Goal: Task Accomplishment & Management: Complete application form

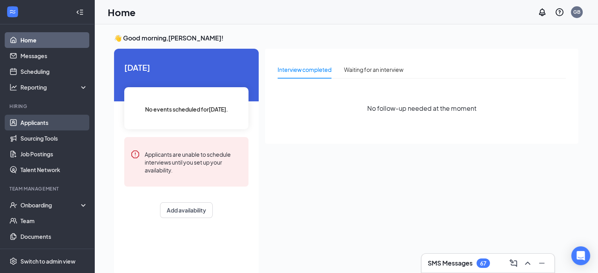
click at [33, 121] on link "Applicants" at bounding box center [53, 123] width 67 height 16
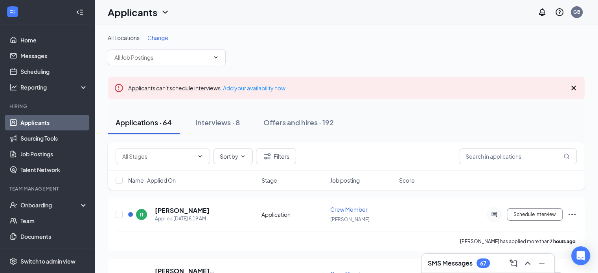
click at [190, 49] on div "All Locations Change" at bounding box center [346, 49] width 477 height 31
click at [193, 58] on input "text" at bounding box center [161, 57] width 95 height 9
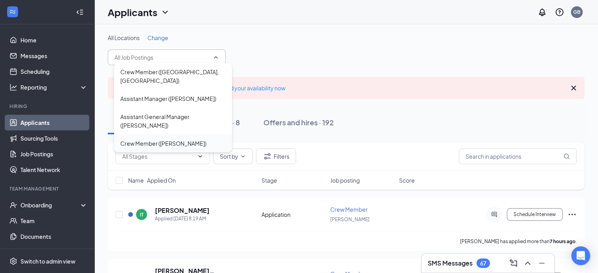
click at [164, 139] on div "Crew Member ([PERSON_NAME])" at bounding box center [163, 143] width 86 height 9
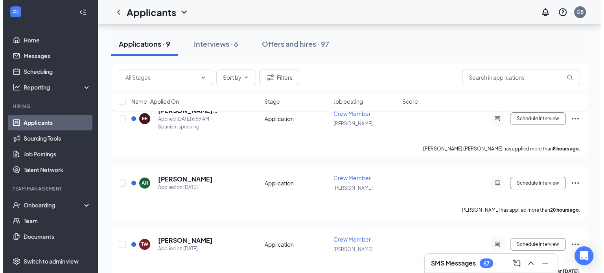
scroll to position [170, 0]
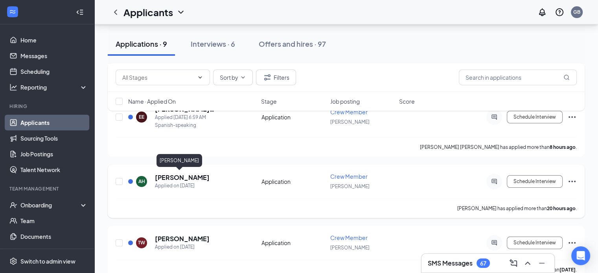
click at [178, 177] on h5 "[PERSON_NAME]" at bounding box center [182, 177] width 55 height 9
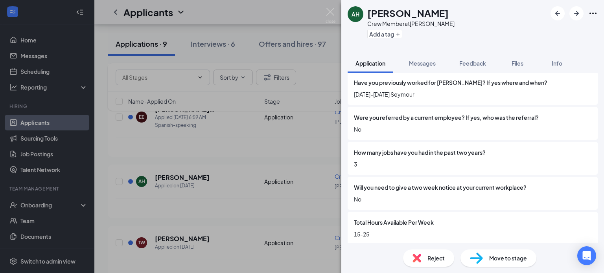
scroll to position [568, 0]
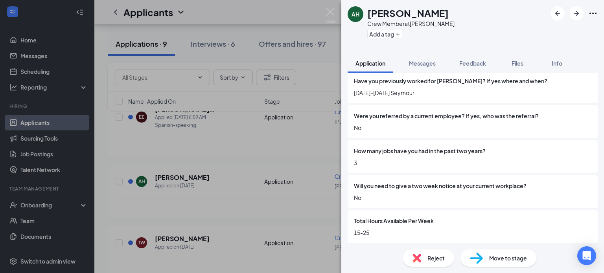
click at [487, 265] on div "Move to stage" at bounding box center [498, 258] width 76 height 17
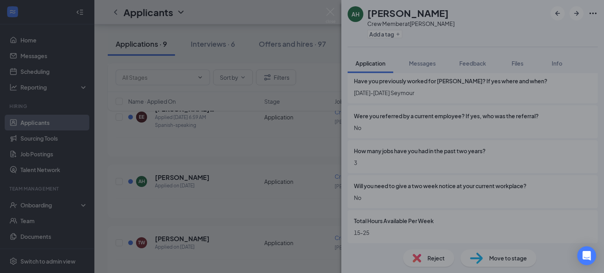
scroll to position [564, 0]
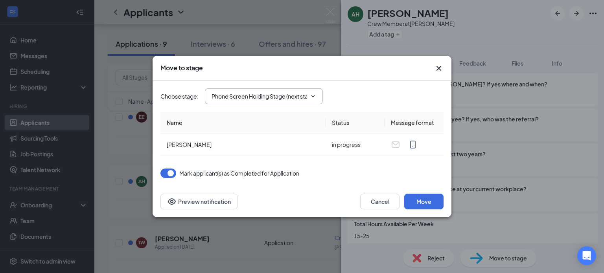
click at [309, 101] on span "Phone Screen Holding Stage (next stage)" at bounding box center [264, 96] width 118 height 16
click at [317, 91] on span "Phone Screen Holding Stage (next stage)" at bounding box center [264, 96] width 118 height 16
click at [308, 100] on span "Phone Screen Holding Stage (next stage)" at bounding box center [264, 96] width 118 height 16
click at [310, 99] on icon "ChevronDown" at bounding box center [313, 96] width 6 height 6
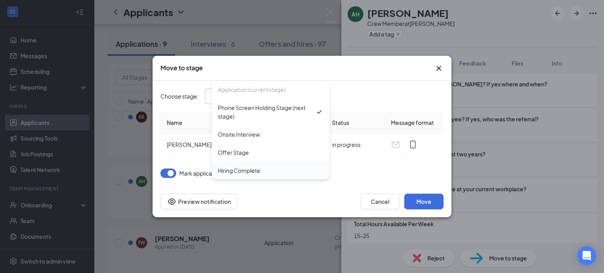
scroll to position [0, 0]
click at [264, 167] on div "Hiring Complete" at bounding box center [270, 170] width 105 height 9
type input "Hiring Complete"
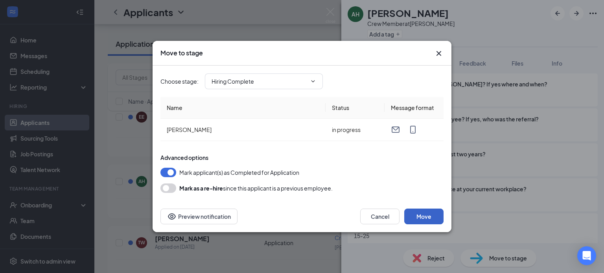
click at [419, 220] on button "Move" at bounding box center [423, 217] width 39 height 16
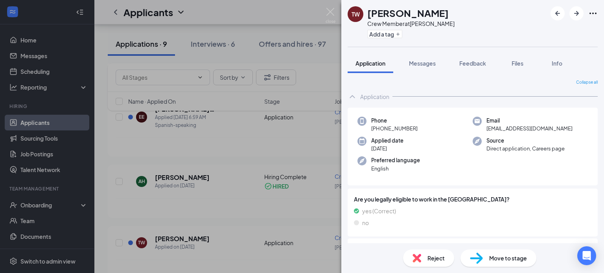
click at [303, 46] on div "TW Timothy Woods Crew Member at Seymour Add a tag Application Messages Feedback…" at bounding box center [302, 136] width 604 height 273
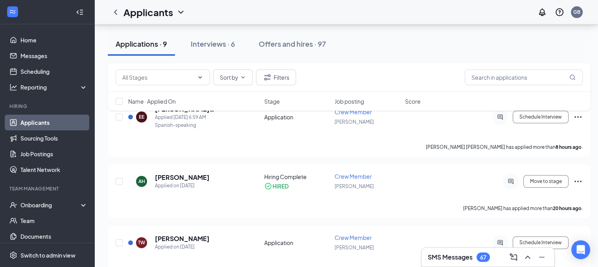
click at [303, 46] on div "Offers and hires · 97" at bounding box center [292, 44] width 67 height 10
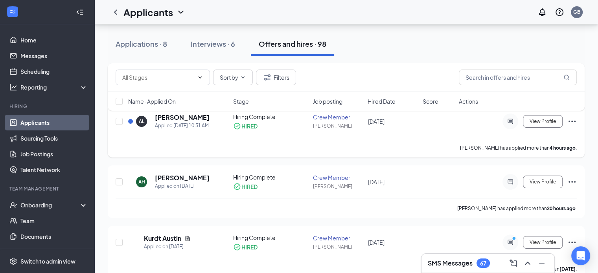
scroll to position [101, 0]
click at [571, 176] on icon "Ellipses" at bounding box center [571, 180] width 9 height 9
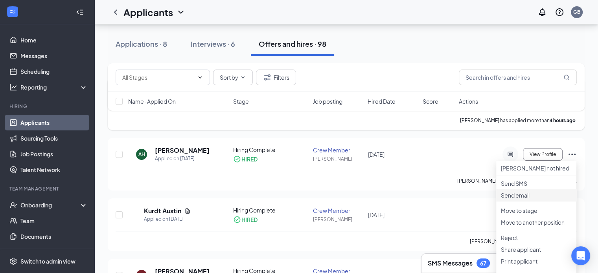
scroll to position [70, 0]
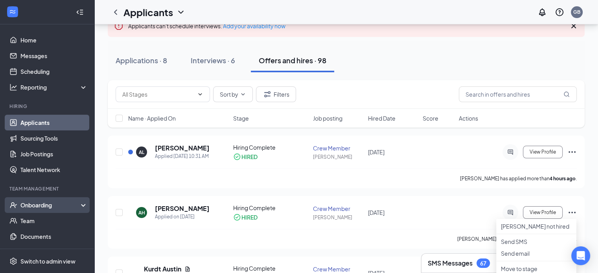
click at [34, 210] on div "Onboarding" at bounding box center [47, 205] width 94 height 16
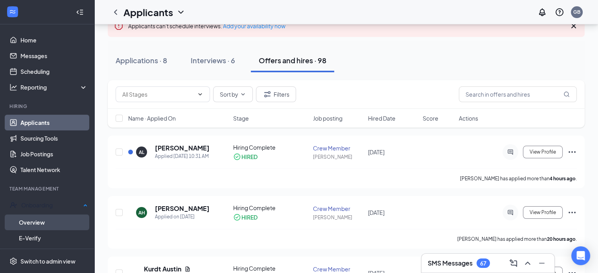
click at [40, 223] on link "Overview" at bounding box center [53, 223] width 69 height 16
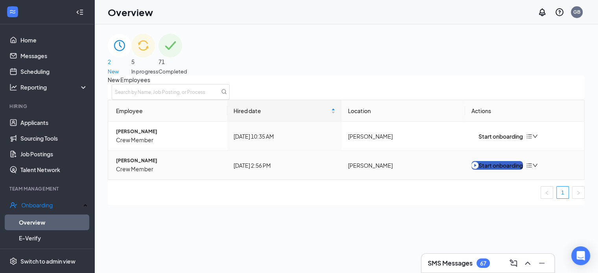
click at [494, 170] on div "Start onboarding" at bounding box center [496, 165] width 51 height 9
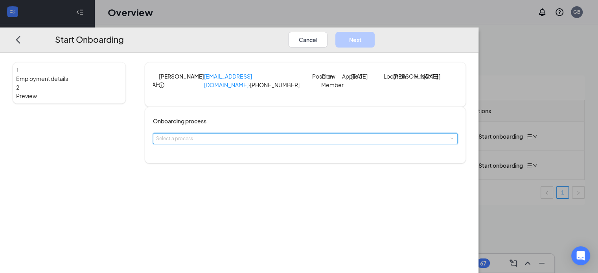
click at [186, 202] on div "1 Employment details 2 Preview AH Alison Hien alisonhien@yahoo.com · (812) 528-…" at bounding box center [239, 163] width 478 height 221
click at [231, 143] on div "Select a process" at bounding box center [303, 139] width 295 height 8
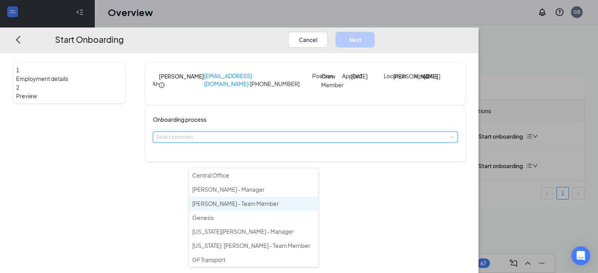
click at [226, 204] on span "Culver's - Team Member" at bounding box center [235, 203] width 86 height 7
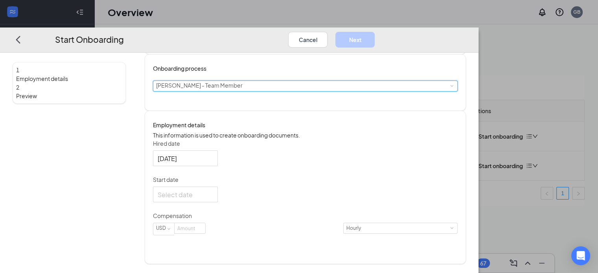
scroll to position [68, 0]
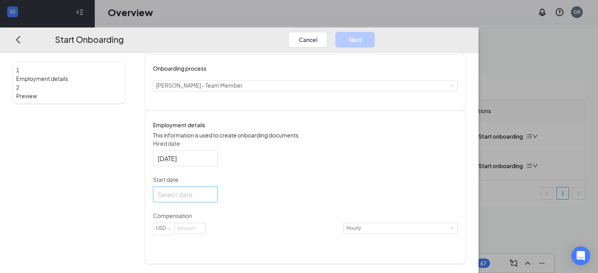
click at [213, 199] on div at bounding box center [185, 194] width 55 height 10
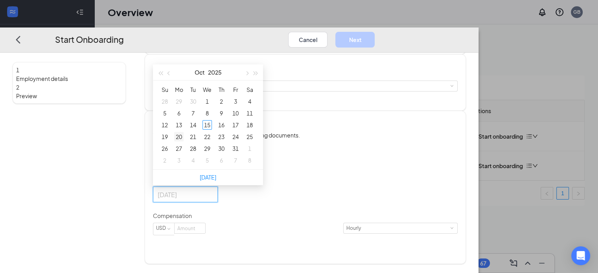
type input "Oct 20, 2025"
click at [184, 142] on div "20" at bounding box center [178, 136] width 9 height 9
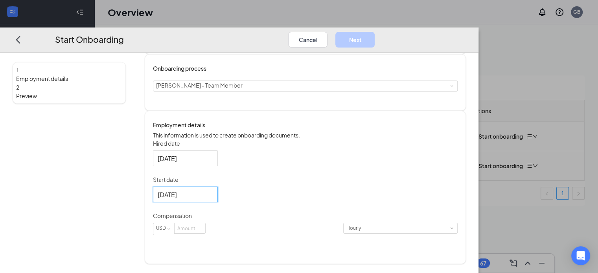
drag, startPoint x: 231, startPoint y: 246, endPoint x: 176, endPoint y: 271, distance: 60.7
click at [185, 267] on div "1 Employment details 2 Preview AH Alison Hien alisonhien@yahoo.com · (812) 528-…" at bounding box center [239, 163] width 478 height 221
type input "13"
click at [375, 31] on button "Next" at bounding box center [354, 39] width 39 height 16
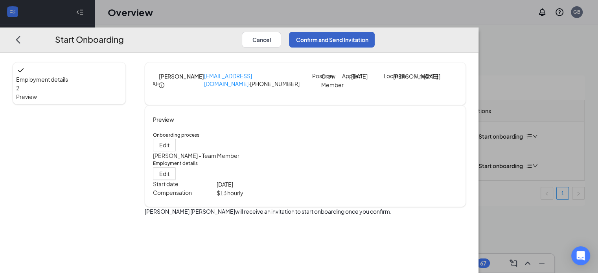
click at [375, 31] on button "Confirm and Send Invitation" at bounding box center [332, 39] width 86 height 16
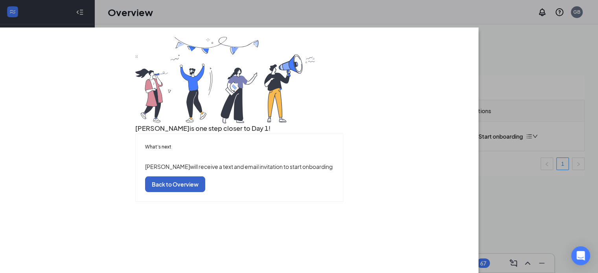
click at [205, 192] on button "Back to Overview" at bounding box center [175, 184] width 60 height 16
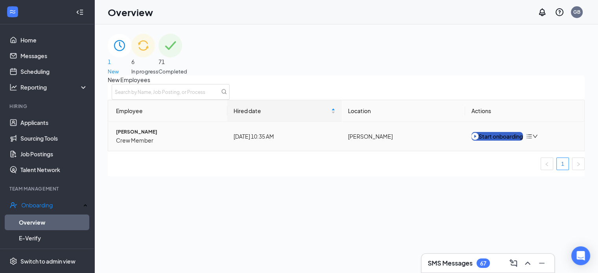
click at [517, 141] on button "Start onboarding" at bounding box center [496, 136] width 51 height 9
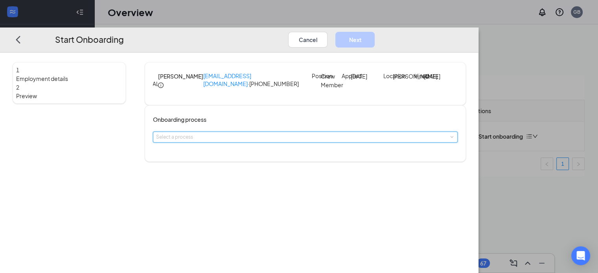
click at [288, 142] on div "Select a process" at bounding box center [305, 137] width 298 height 10
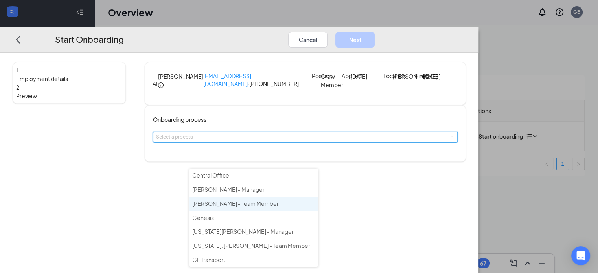
click at [244, 200] on span "Culver's - Team Member" at bounding box center [235, 203] width 86 height 7
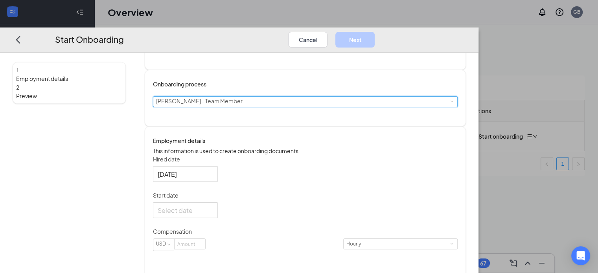
scroll to position [37, 0]
click at [213, 213] on div at bounding box center [185, 209] width 55 height 10
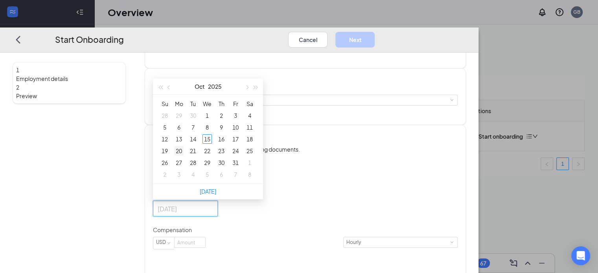
type input "Oct 20, 2025"
click at [186, 157] on td "20" at bounding box center [179, 151] width 14 height 12
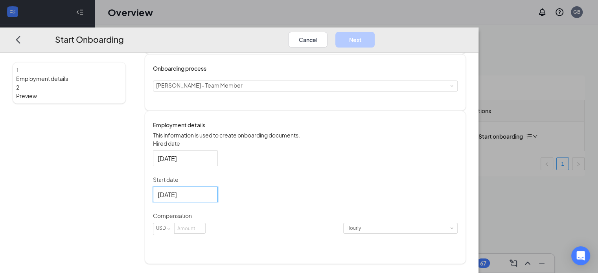
scroll to position [68, 0]
click at [205, 233] on input at bounding box center [190, 228] width 31 height 10
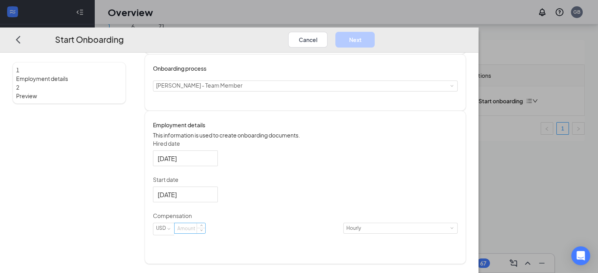
click at [205, 233] on input at bounding box center [190, 228] width 31 height 10
type input "15"
click at [347, 212] on div "Hired date Oct 15, 2025 Start date Oct 20, 2025 Oct 2025 Su Mo Tu We Th Fr Sa 2…" at bounding box center [305, 192] width 305 height 105
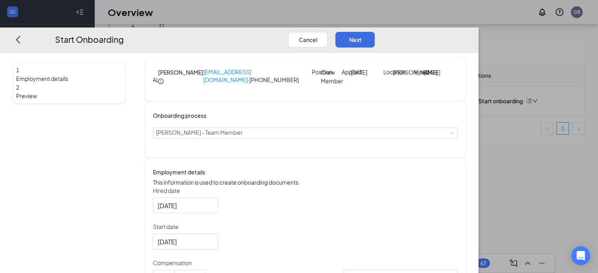
scroll to position [3, 0]
click at [375, 31] on button "Next" at bounding box center [354, 39] width 39 height 16
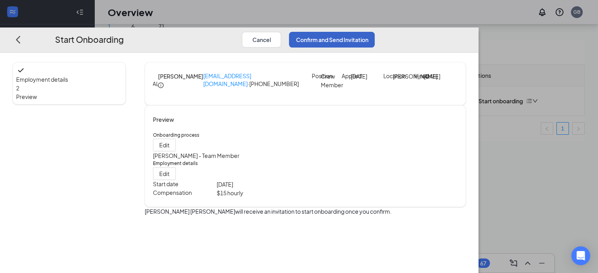
click at [375, 31] on button "Confirm and Send Invitation" at bounding box center [332, 39] width 86 height 16
